Goal: Check status: Check status

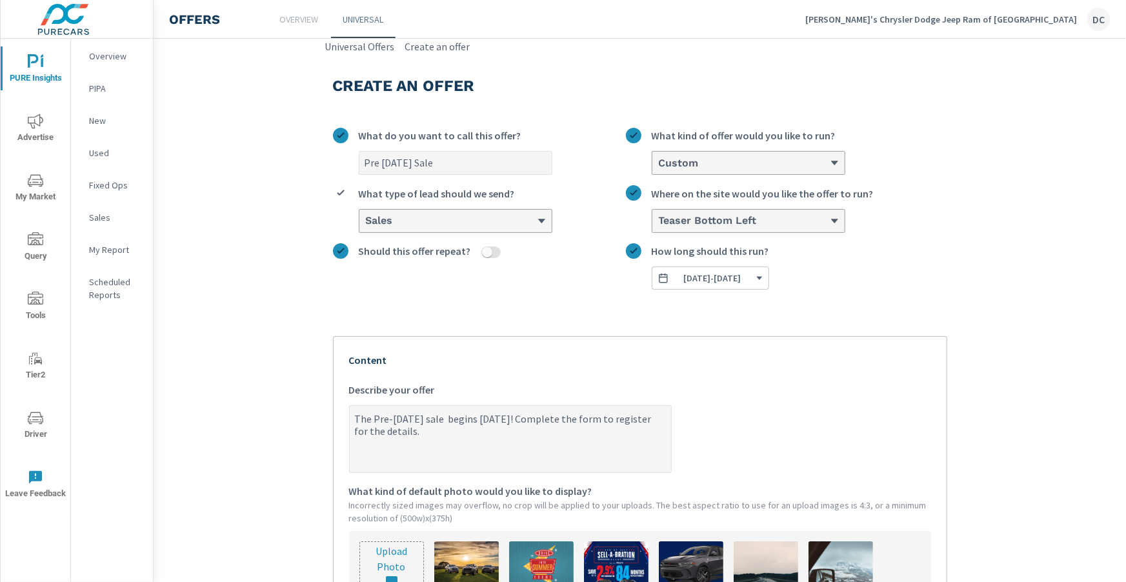
scroll to position [452, 0]
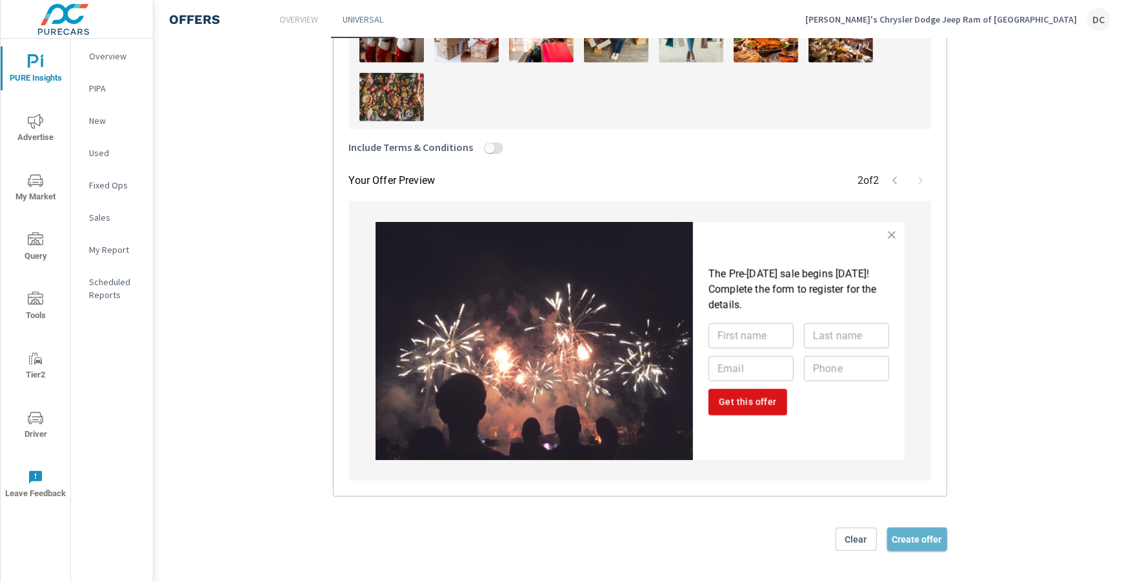
click at [922, 545] on span "Create offer" at bounding box center [918, 540] width 50 height 12
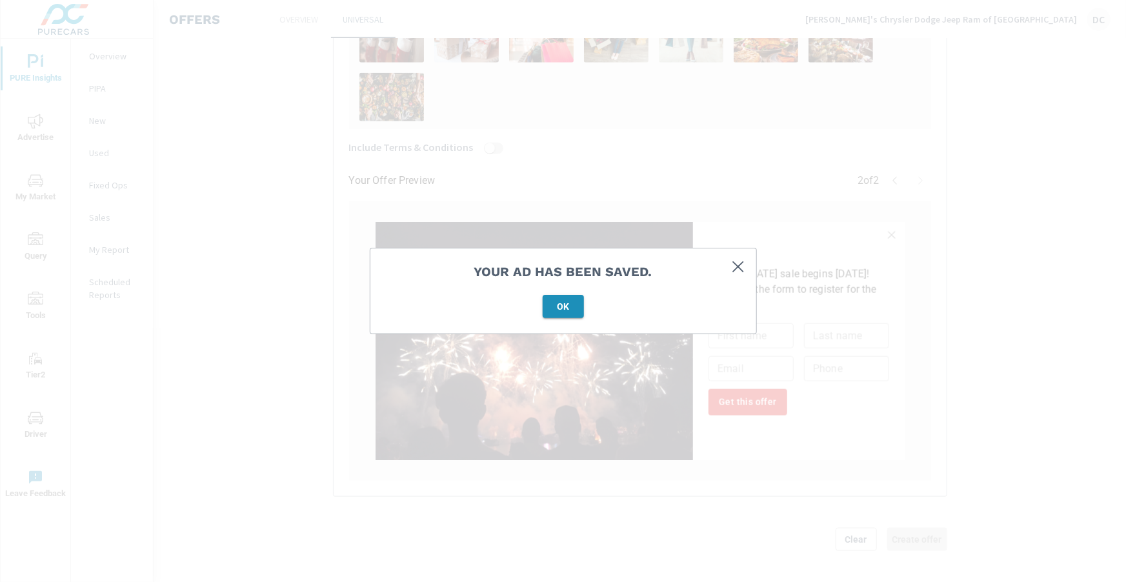
click at [571, 309] on span "OK" at bounding box center [563, 307] width 31 height 12
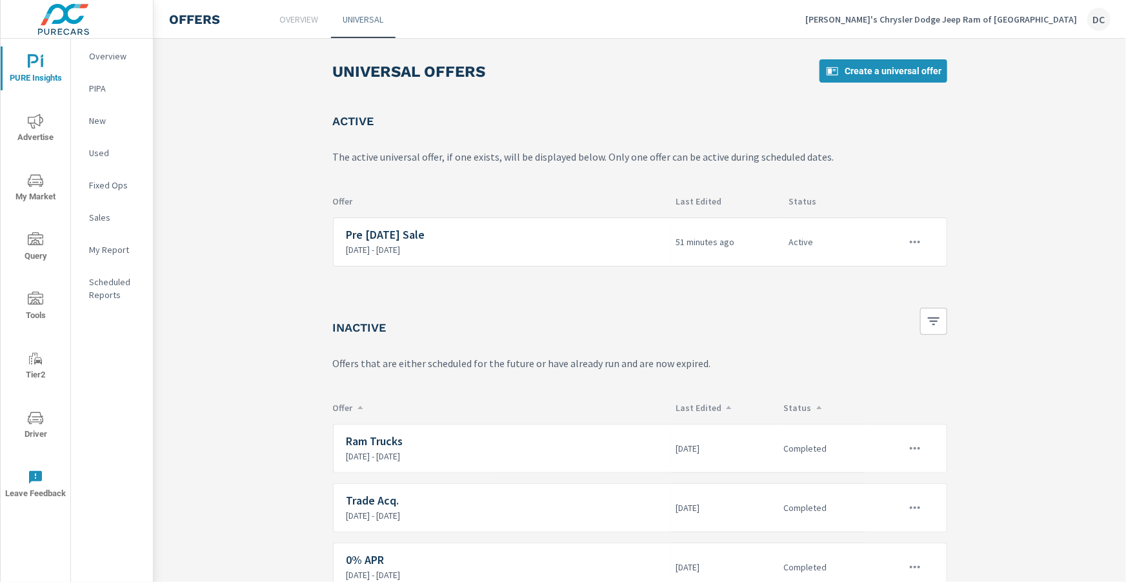
scroll to position [50, 0]
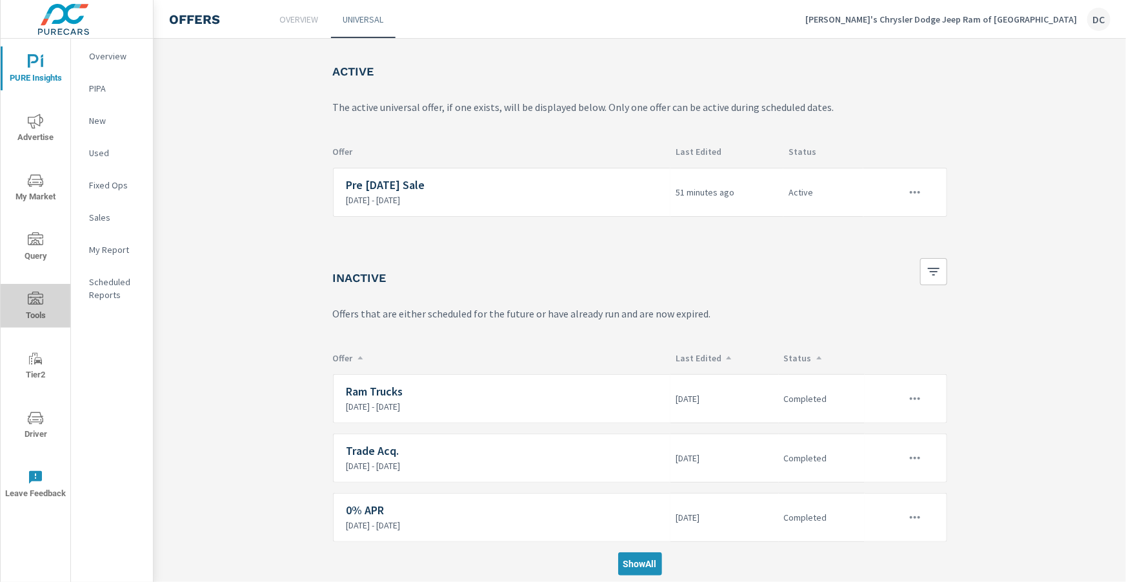
click at [39, 308] on span "Tools" at bounding box center [36, 308] width 62 height 32
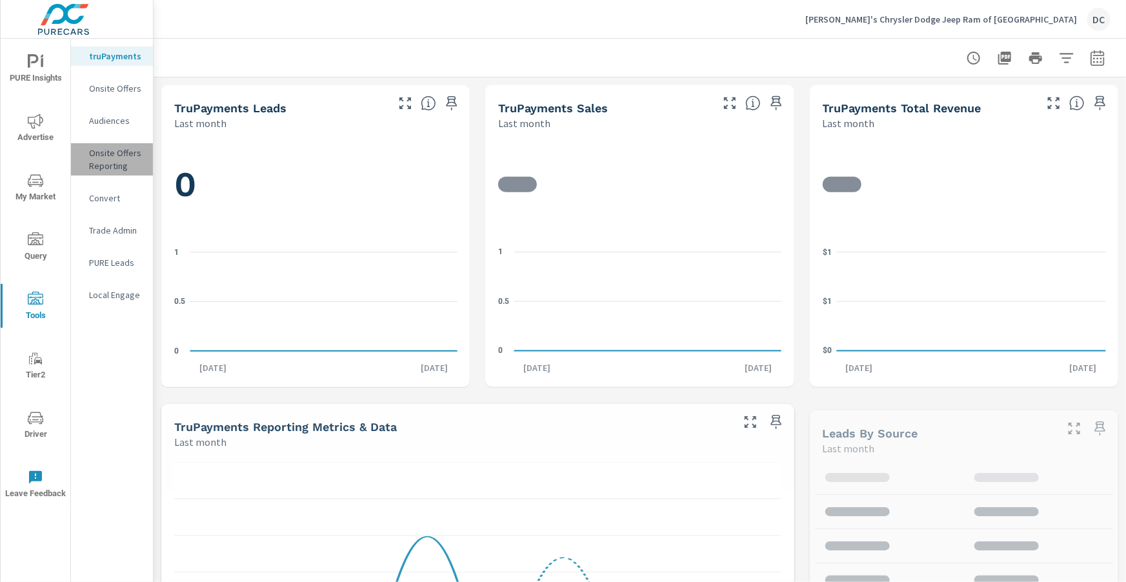
click at [121, 159] on p "Onsite Offers Reporting" at bounding box center [116, 159] width 54 height 26
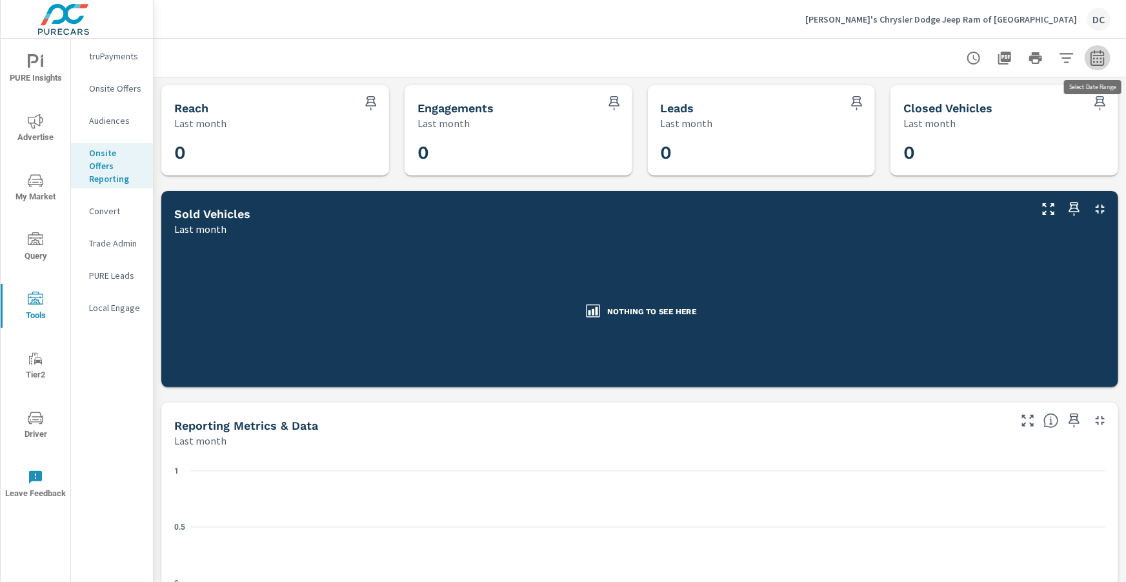
click at [1093, 58] on icon "button" at bounding box center [1097, 57] width 15 height 15
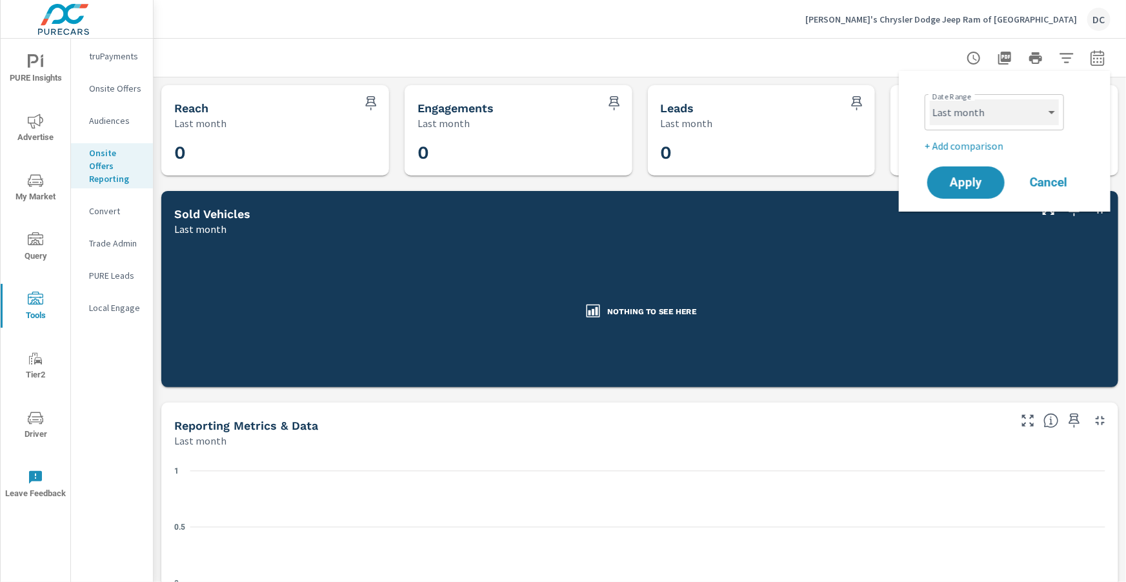
click at [1000, 112] on select "Custom [DATE] Last week Last 7 days Last 14 days Last 30 days Last 45 days Last…" at bounding box center [994, 112] width 129 height 26
select select "Month to date"
click at [971, 181] on span "Apply" at bounding box center [966, 183] width 53 height 12
